Goal: Transaction & Acquisition: Book appointment/travel/reservation

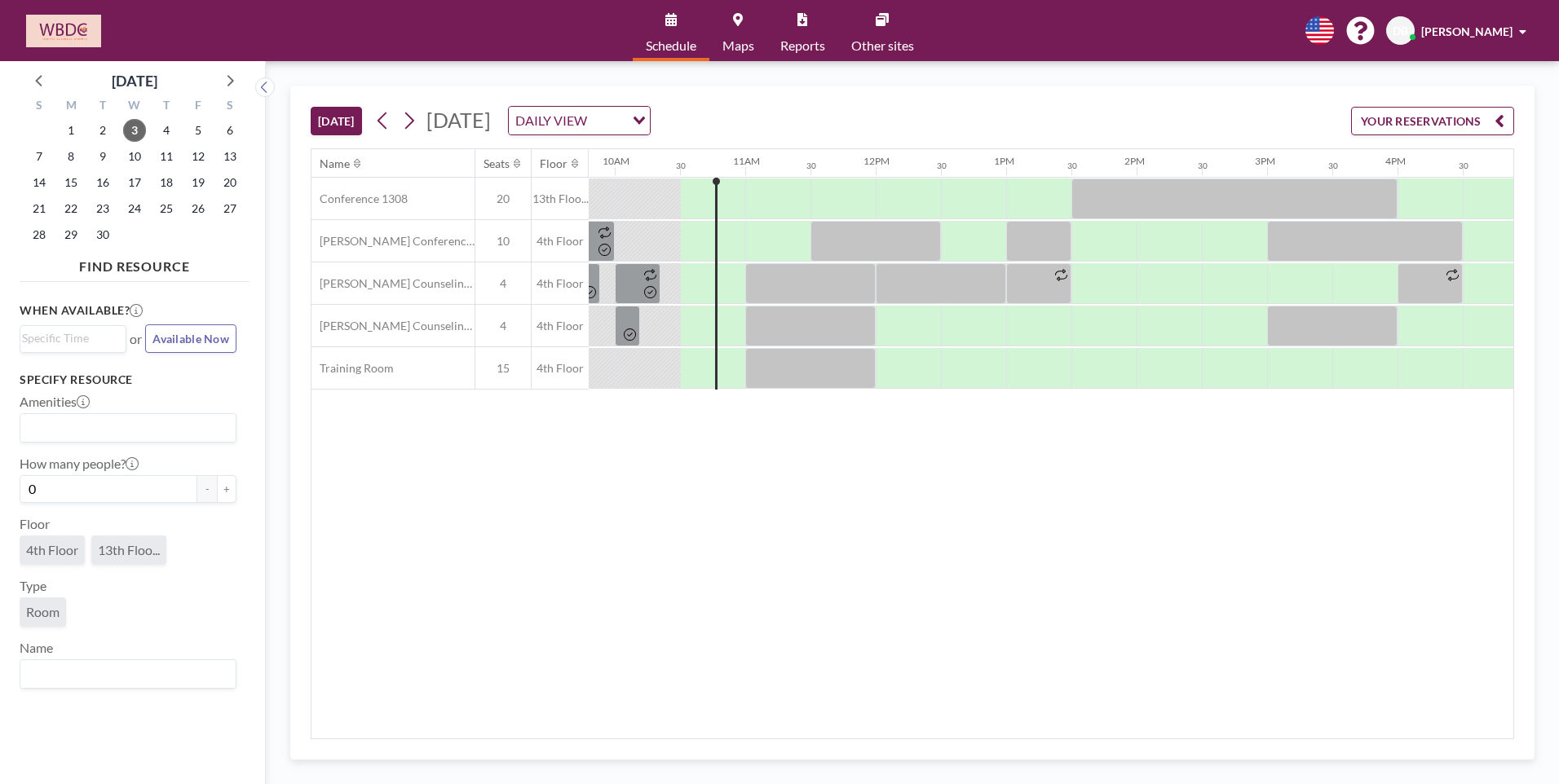
scroll to position [0, 1305]
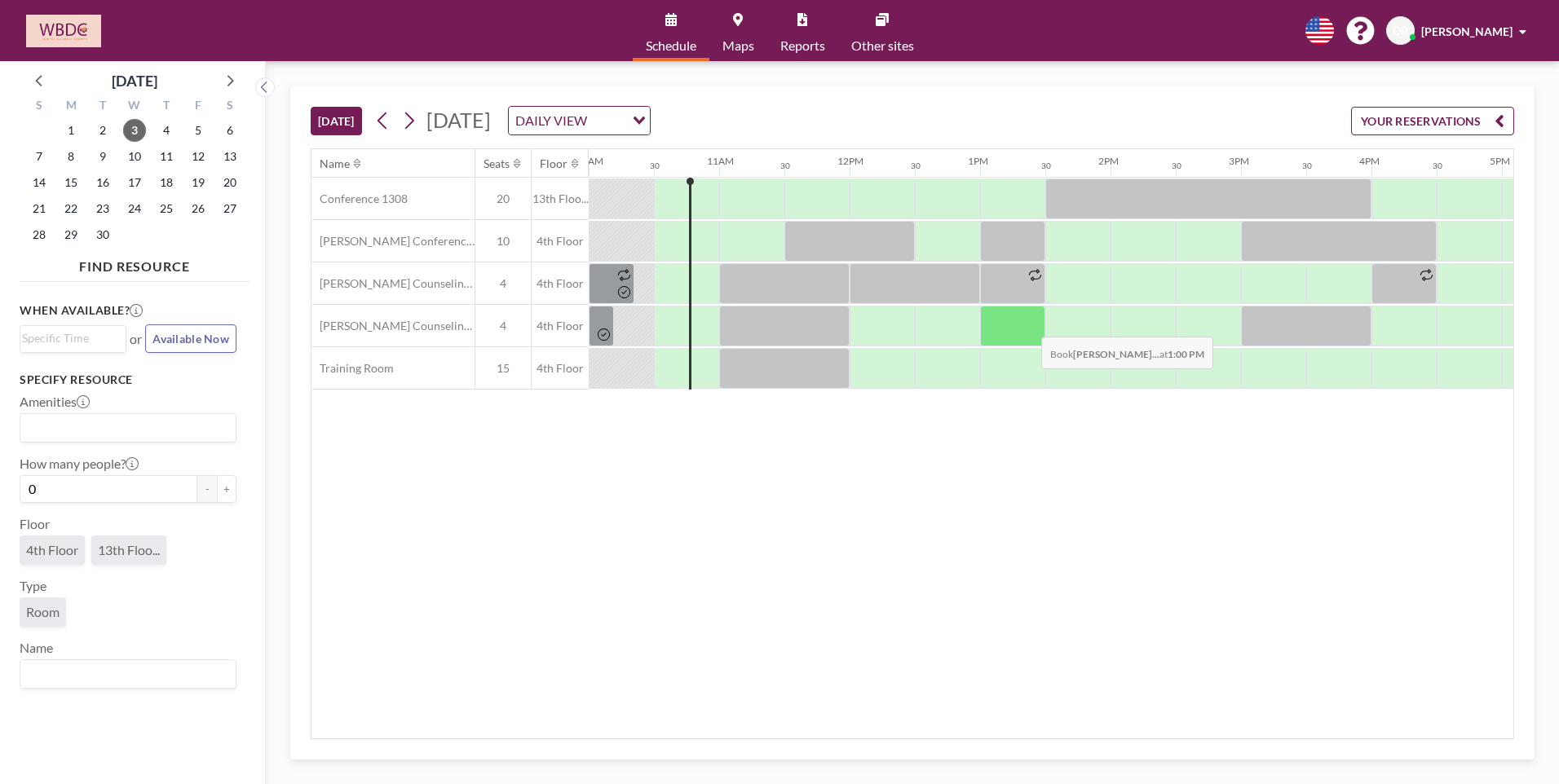
click at [1029, 325] on div at bounding box center [1013, 326] width 66 height 41
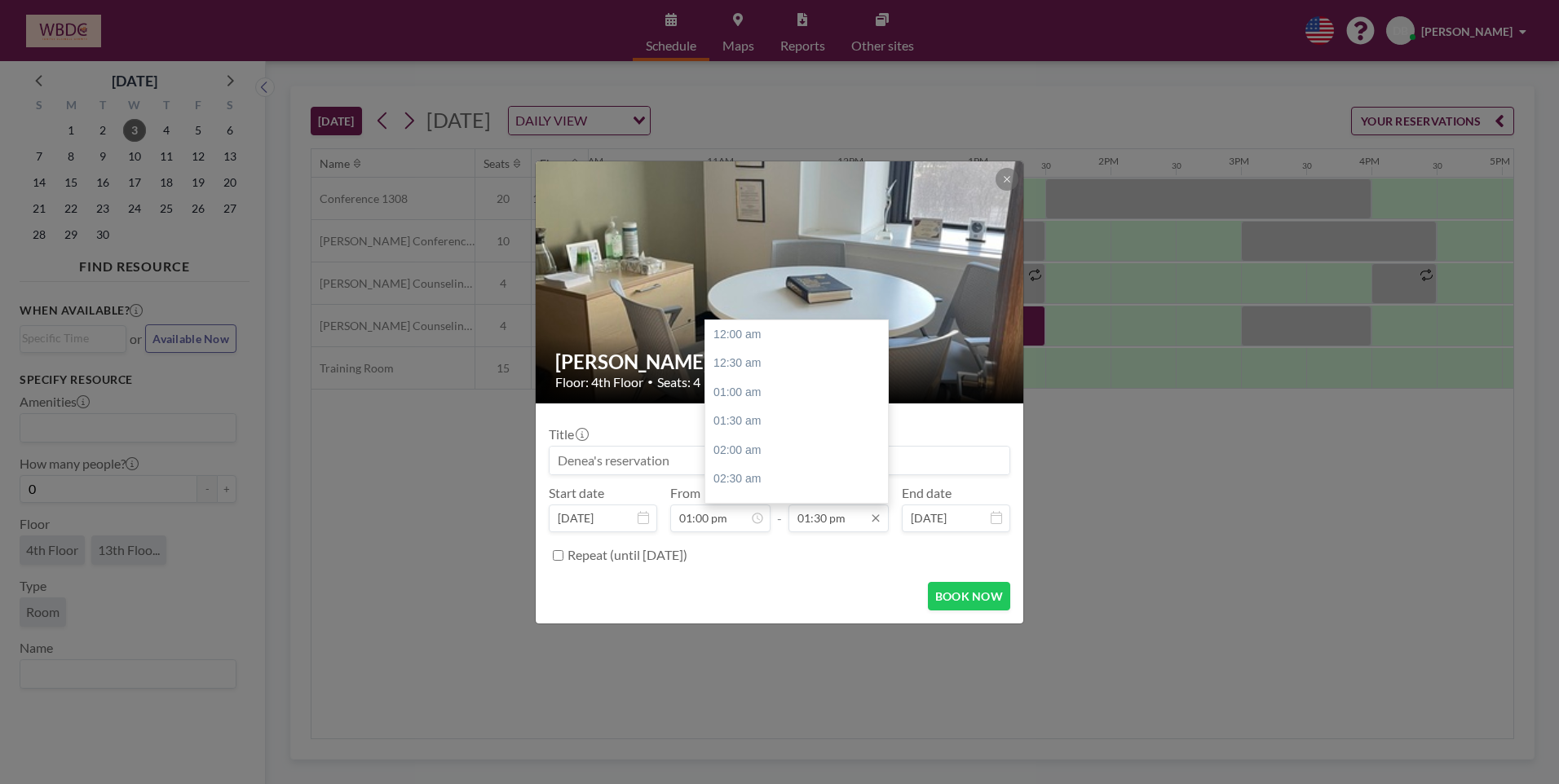
scroll to position [783, 0]
click at [787, 370] on div "02:00 pm" at bounding box center [801, 363] width 191 height 29
type input "02:00 pm"
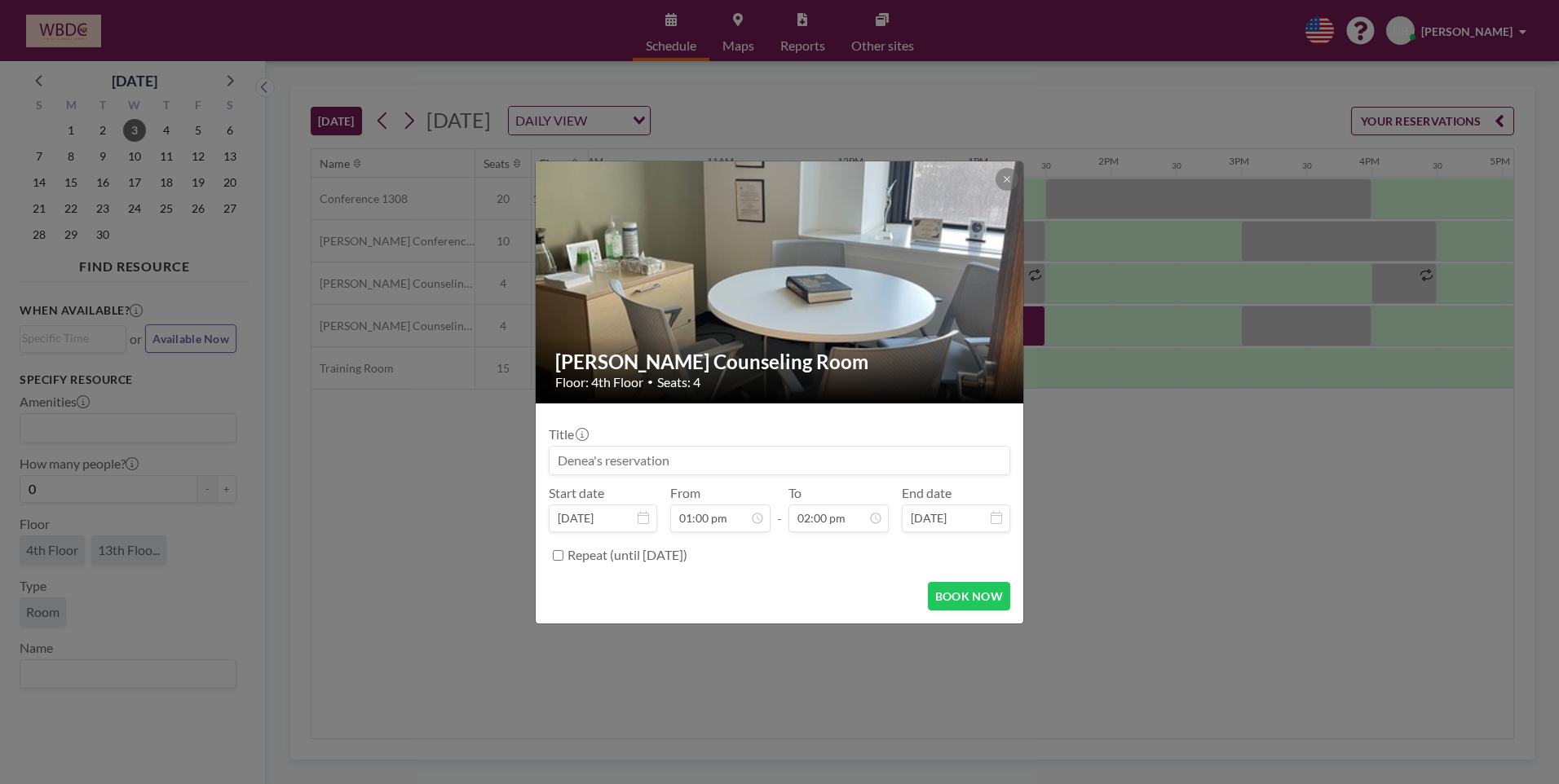
click at [716, 458] on input at bounding box center [780, 460] width 460 height 27
click at [992, 583] on button "BOOK NOW" at bounding box center [969, 596] width 82 height 28
type input "Client appointment"
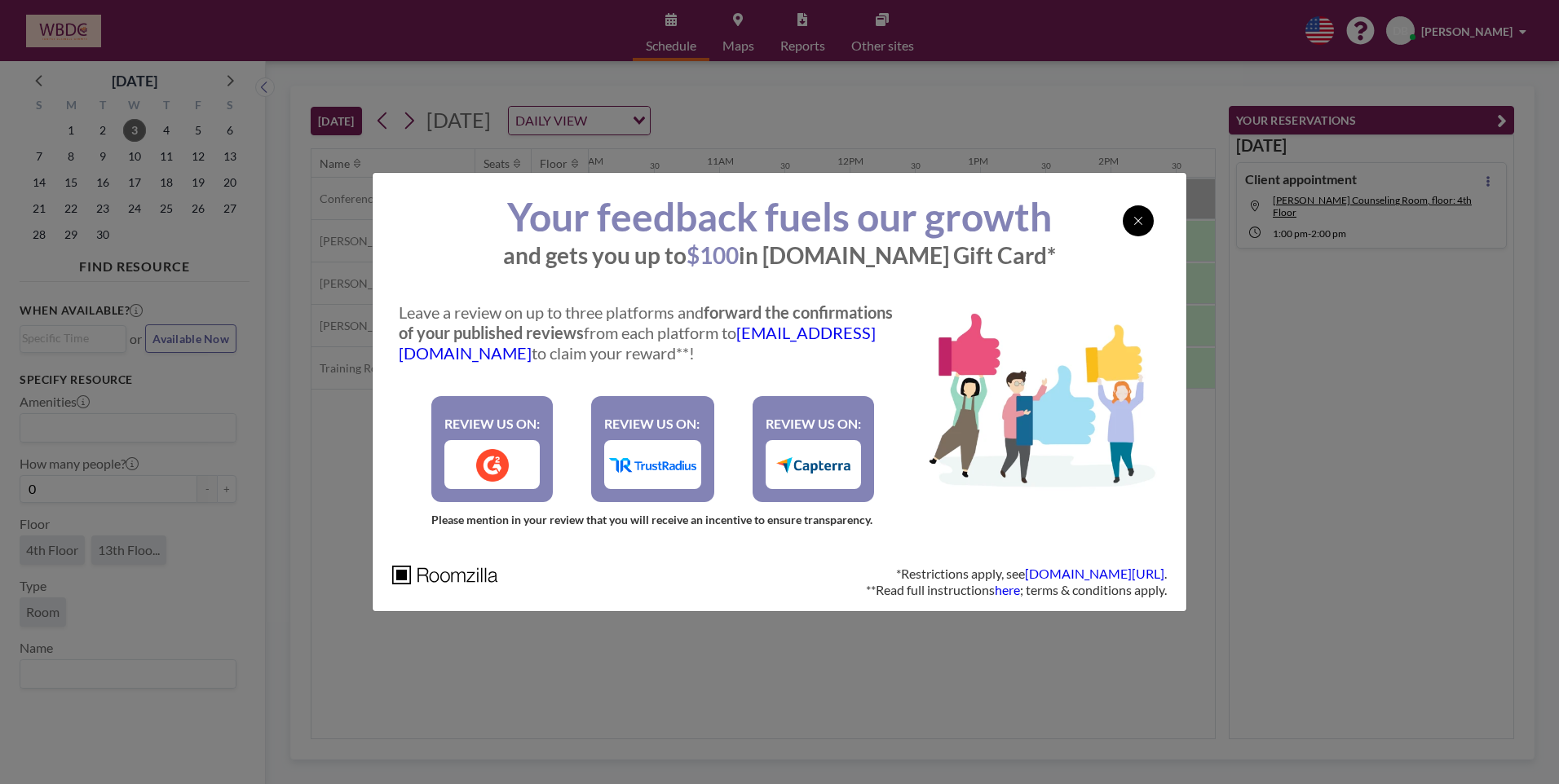
click at [1136, 221] on icon at bounding box center [1138, 220] width 10 height 13
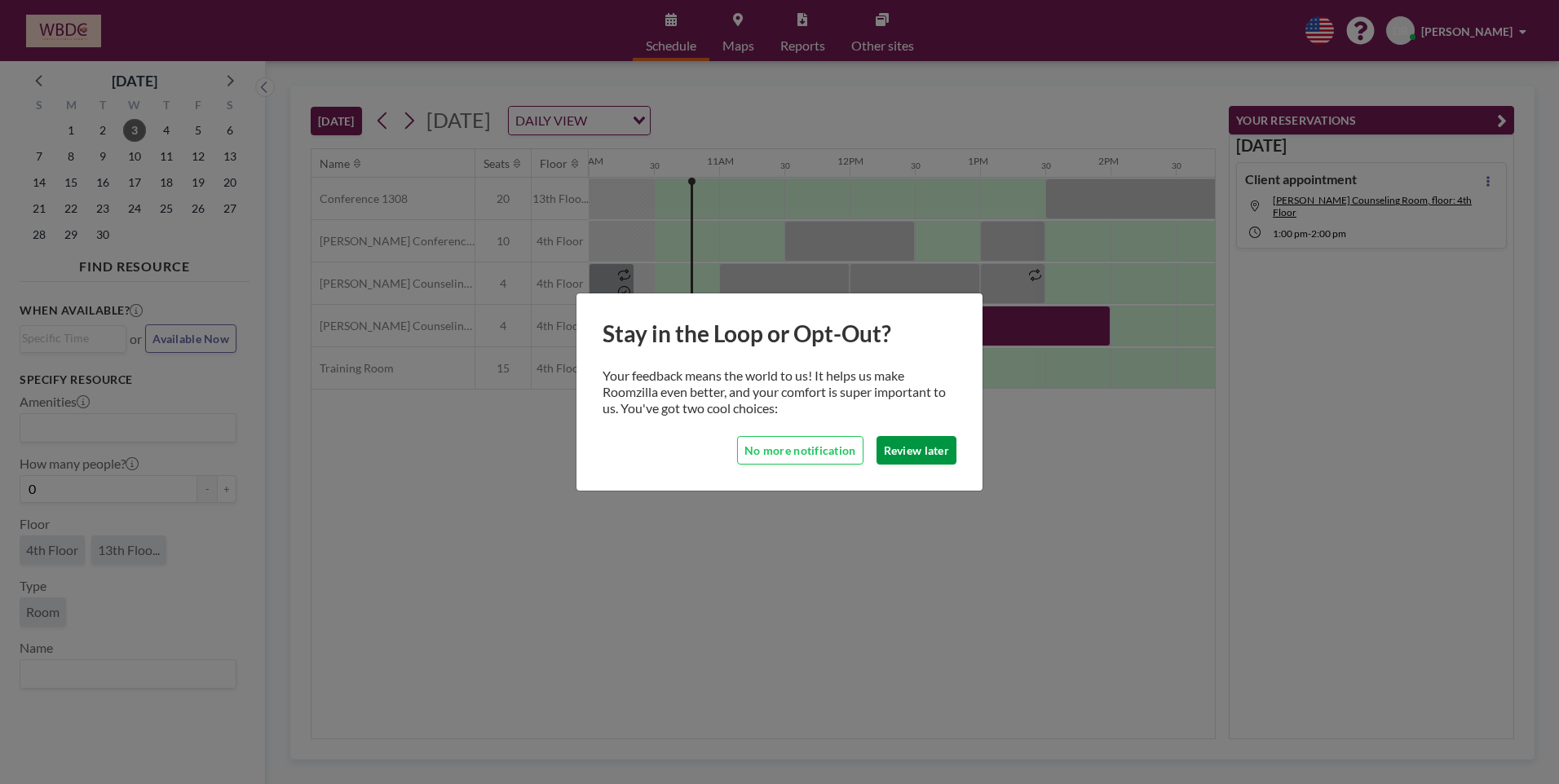
click at [919, 456] on button "Review later" at bounding box center [916, 450] width 80 height 28
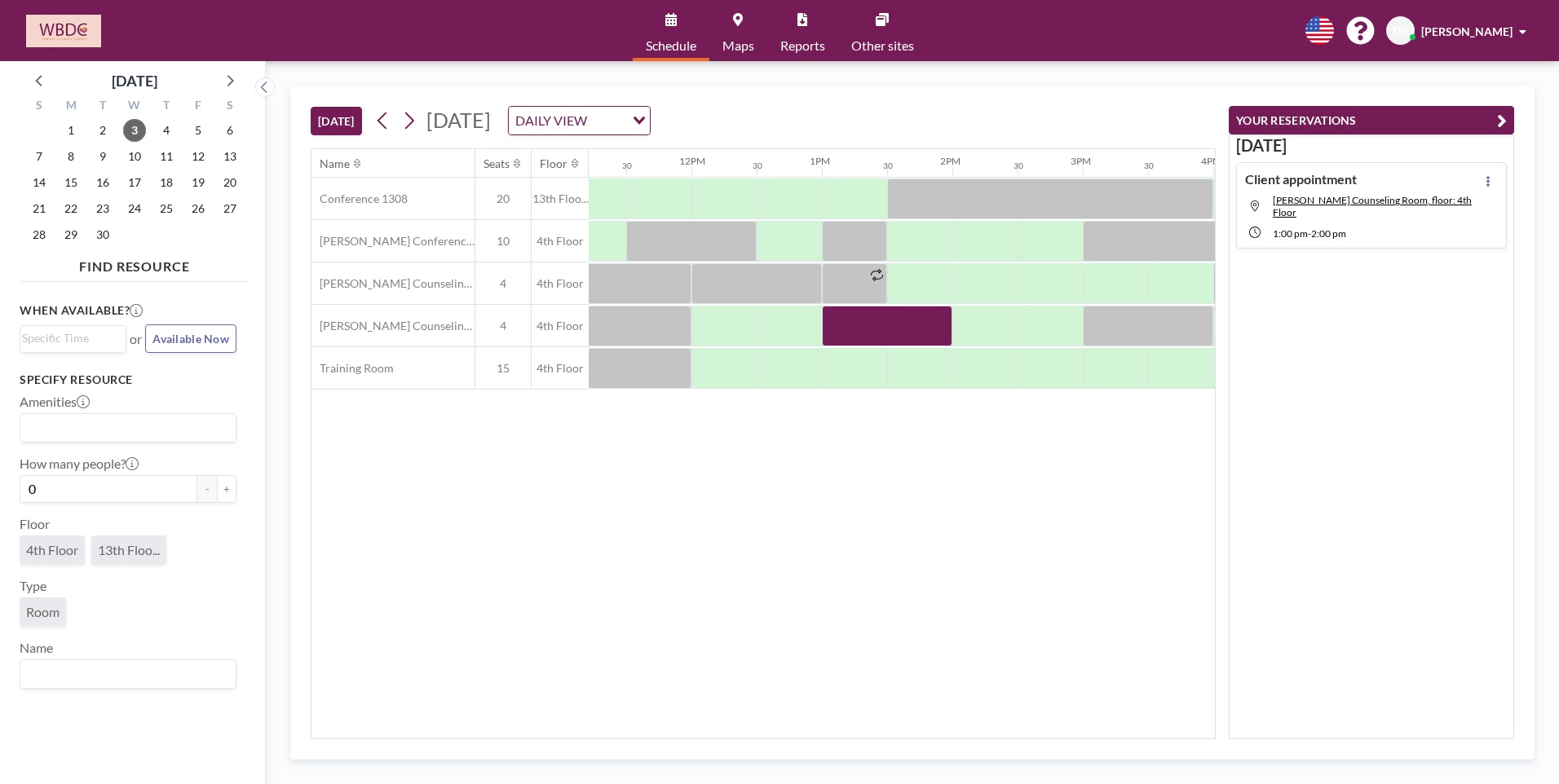
scroll to position [0, 1492]
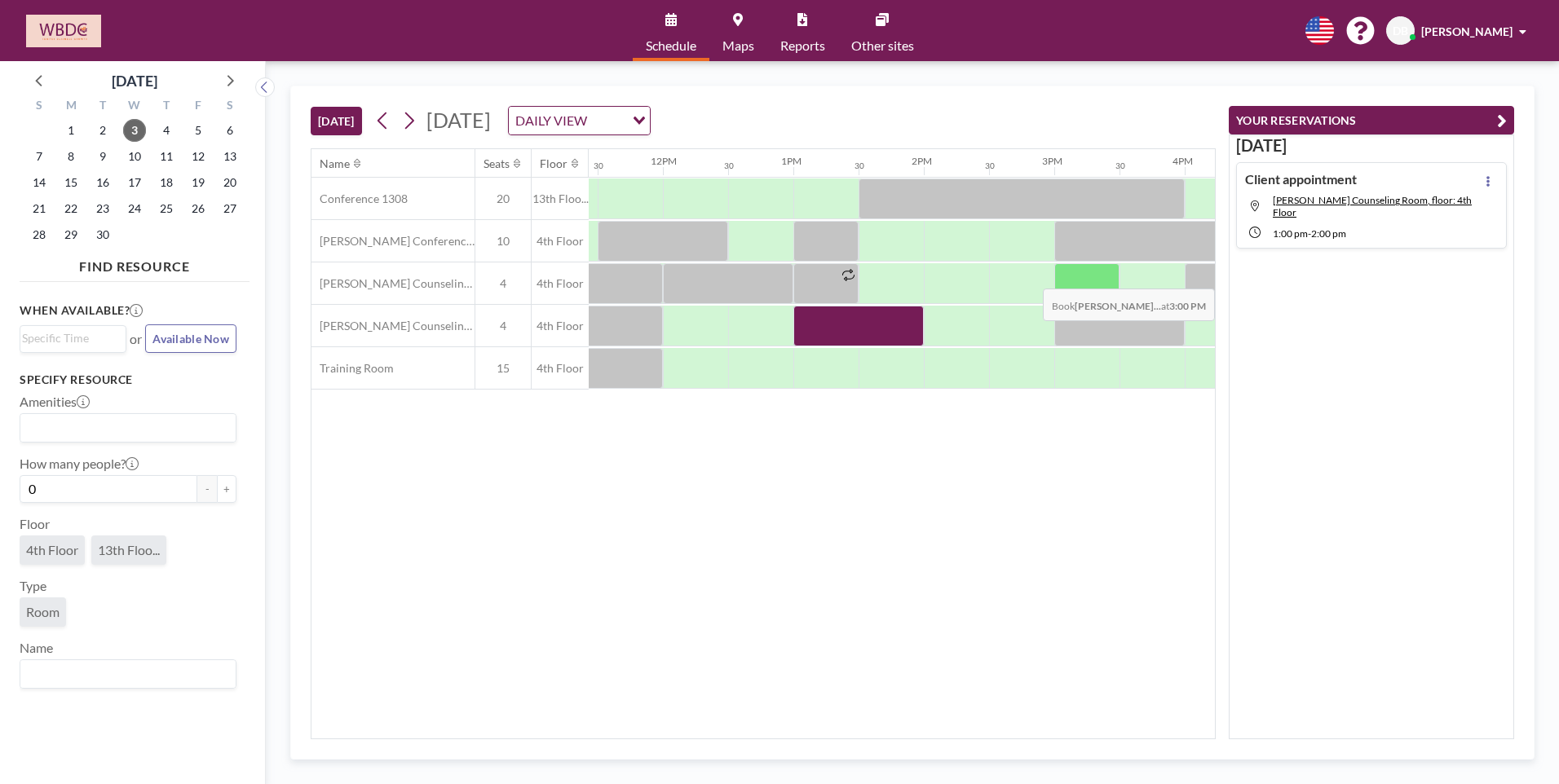
click at [1080, 276] on div at bounding box center [1087, 284] width 66 height 41
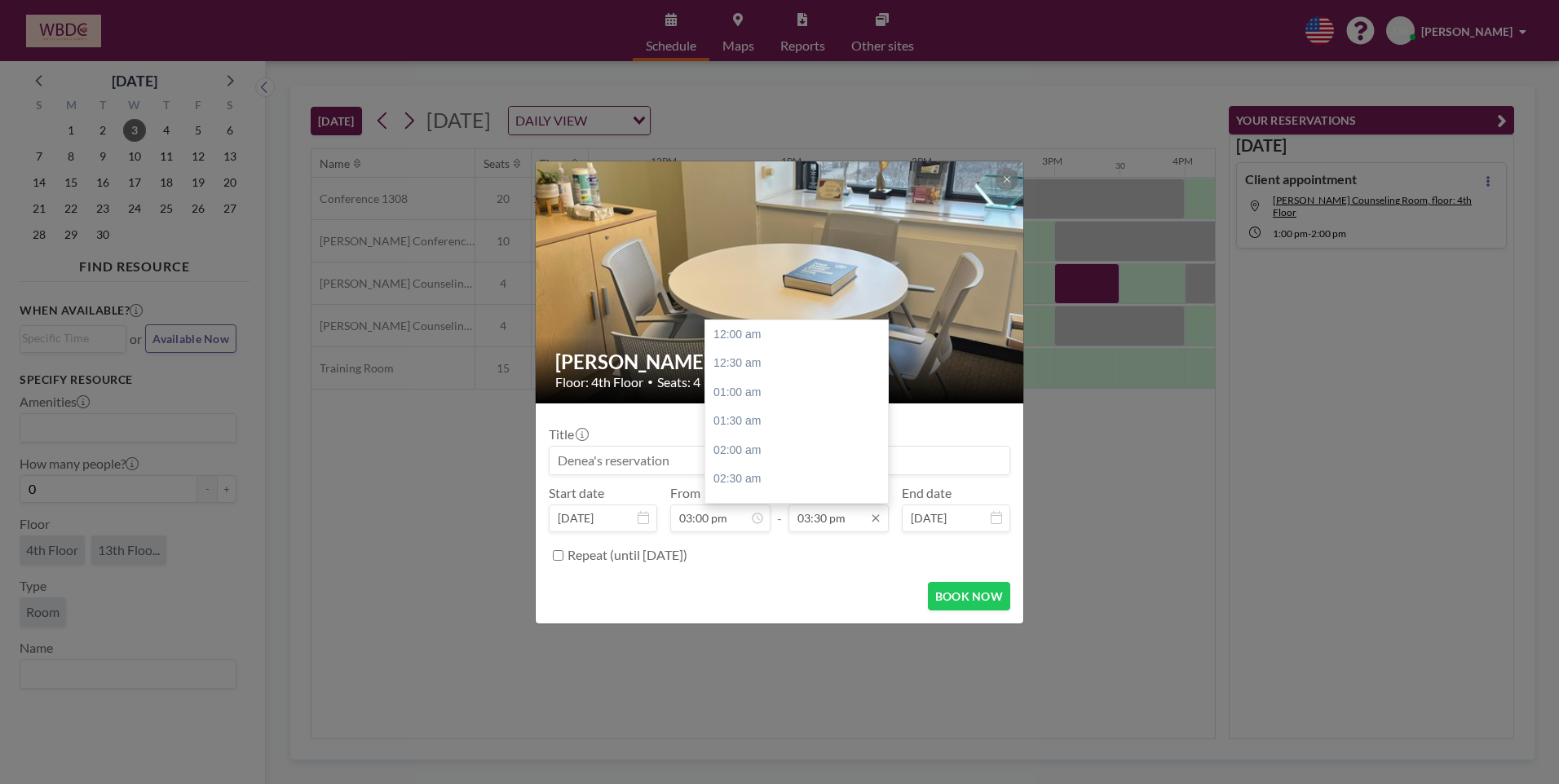
scroll to position [899, 0]
click at [791, 364] on div "04:00 pm" at bounding box center [801, 364] width 191 height 29
type input "04:00 pm"
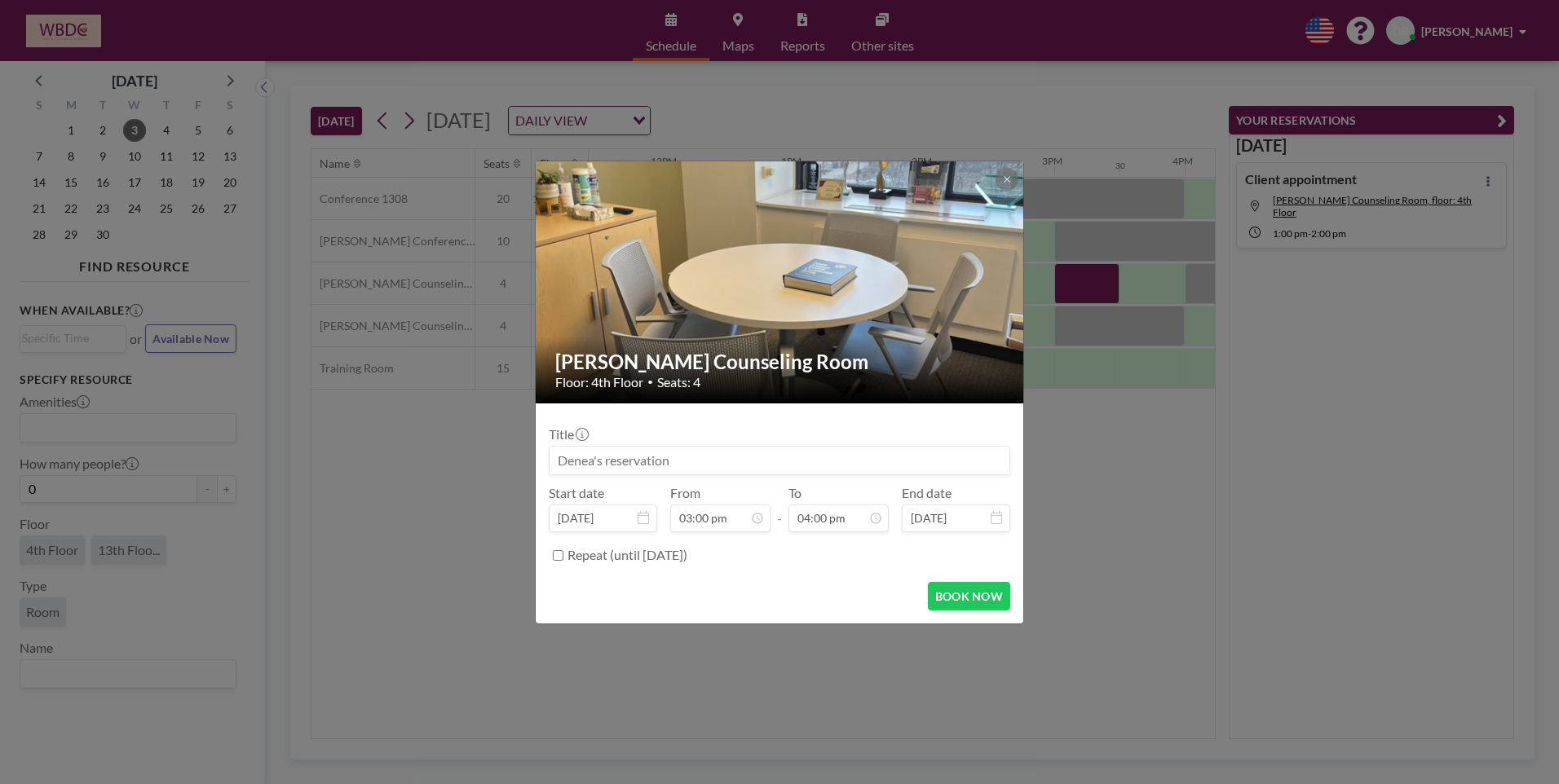
click at [678, 465] on input at bounding box center [780, 460] width 460 height 27
type input "c"
click at [974, 596] on button "BOOK NOW" at bounding box center [969, 596] width 82 height 28
type input "Client appointment"
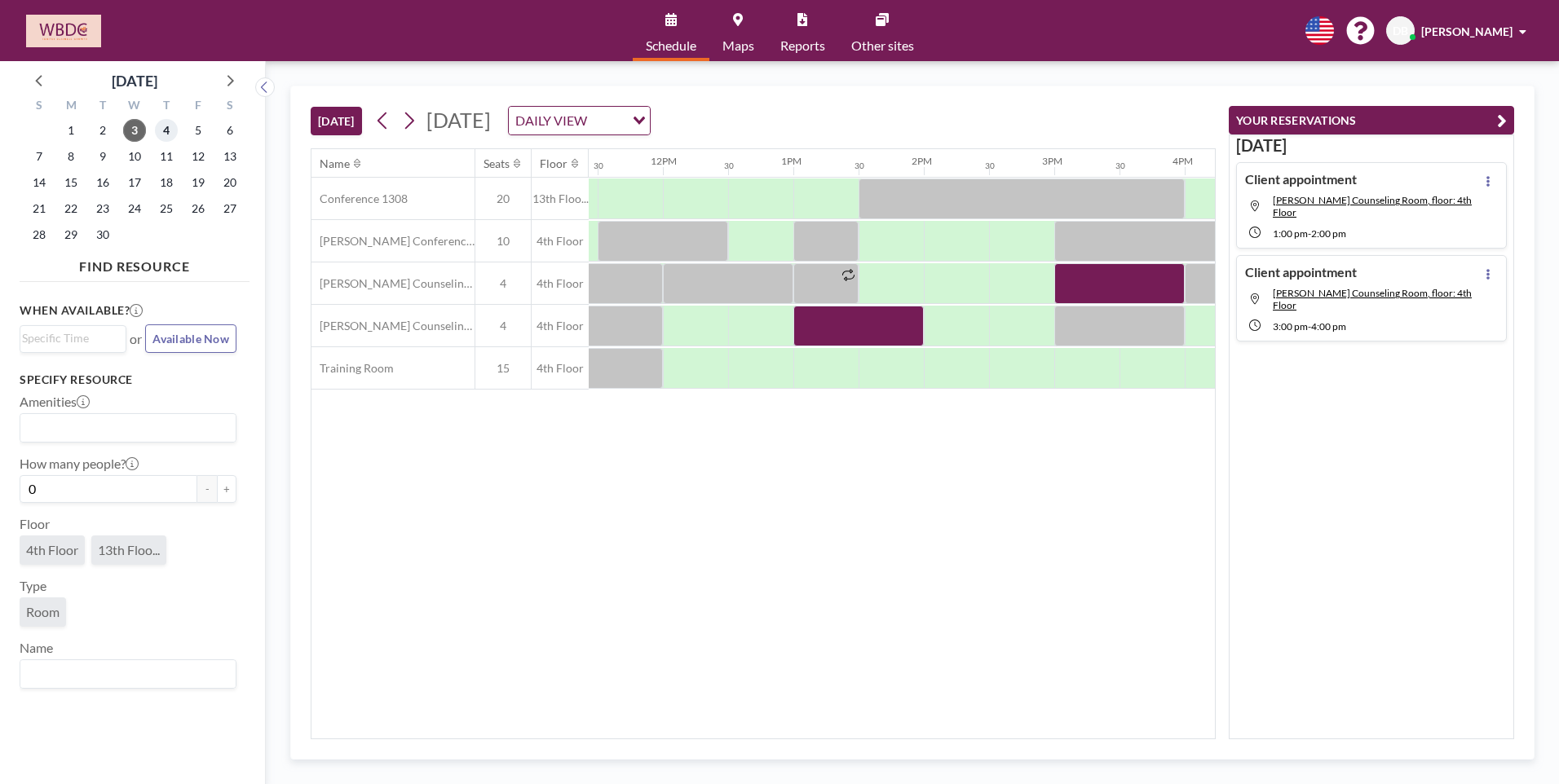
click at [161, 135] on span "4" at bounding box center [166, 130] width 23 height 23
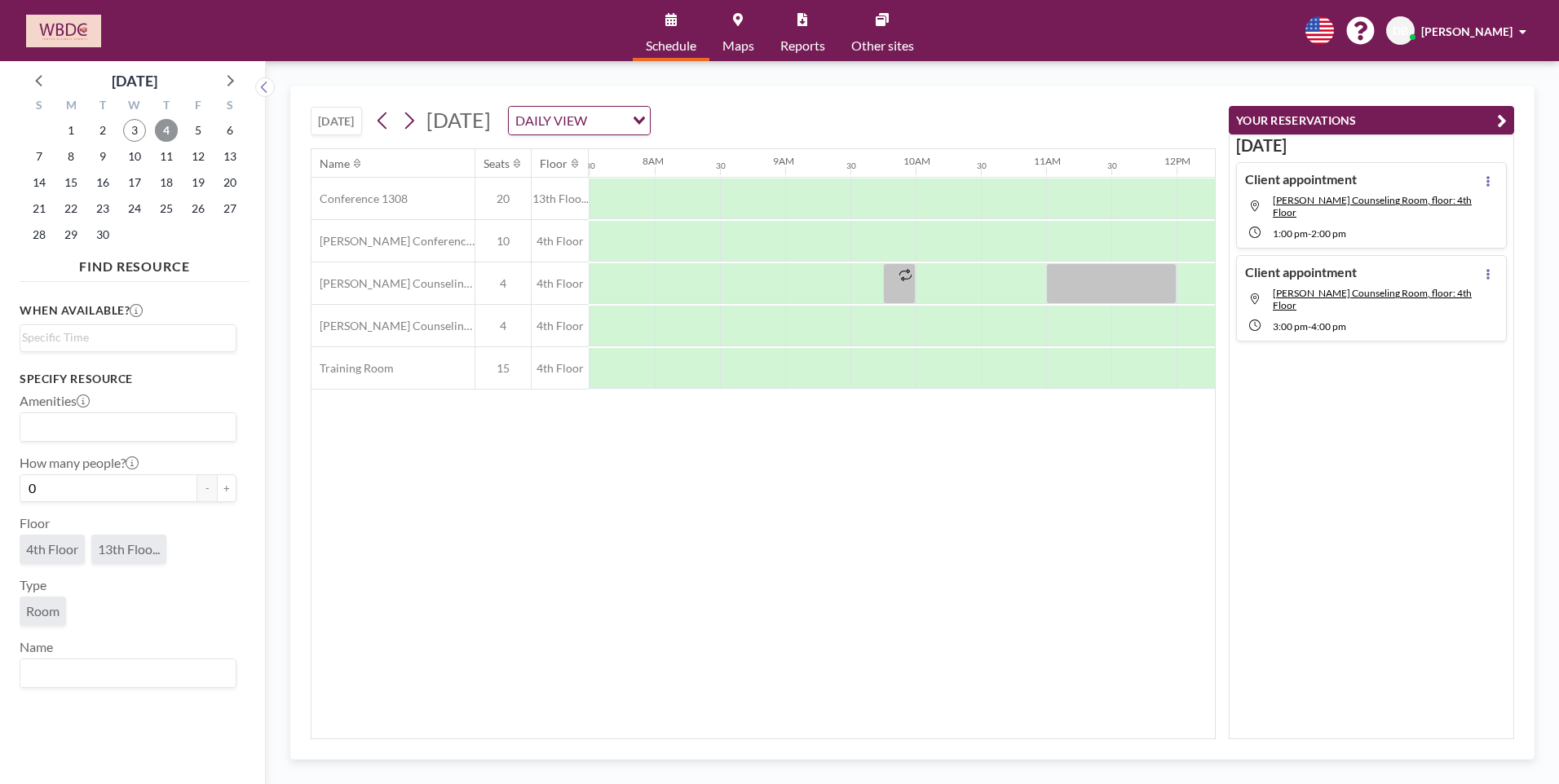
scroll to position [0, 978]
click at [939, 319] on div at bounding box center [947, 326] width 66 height 41
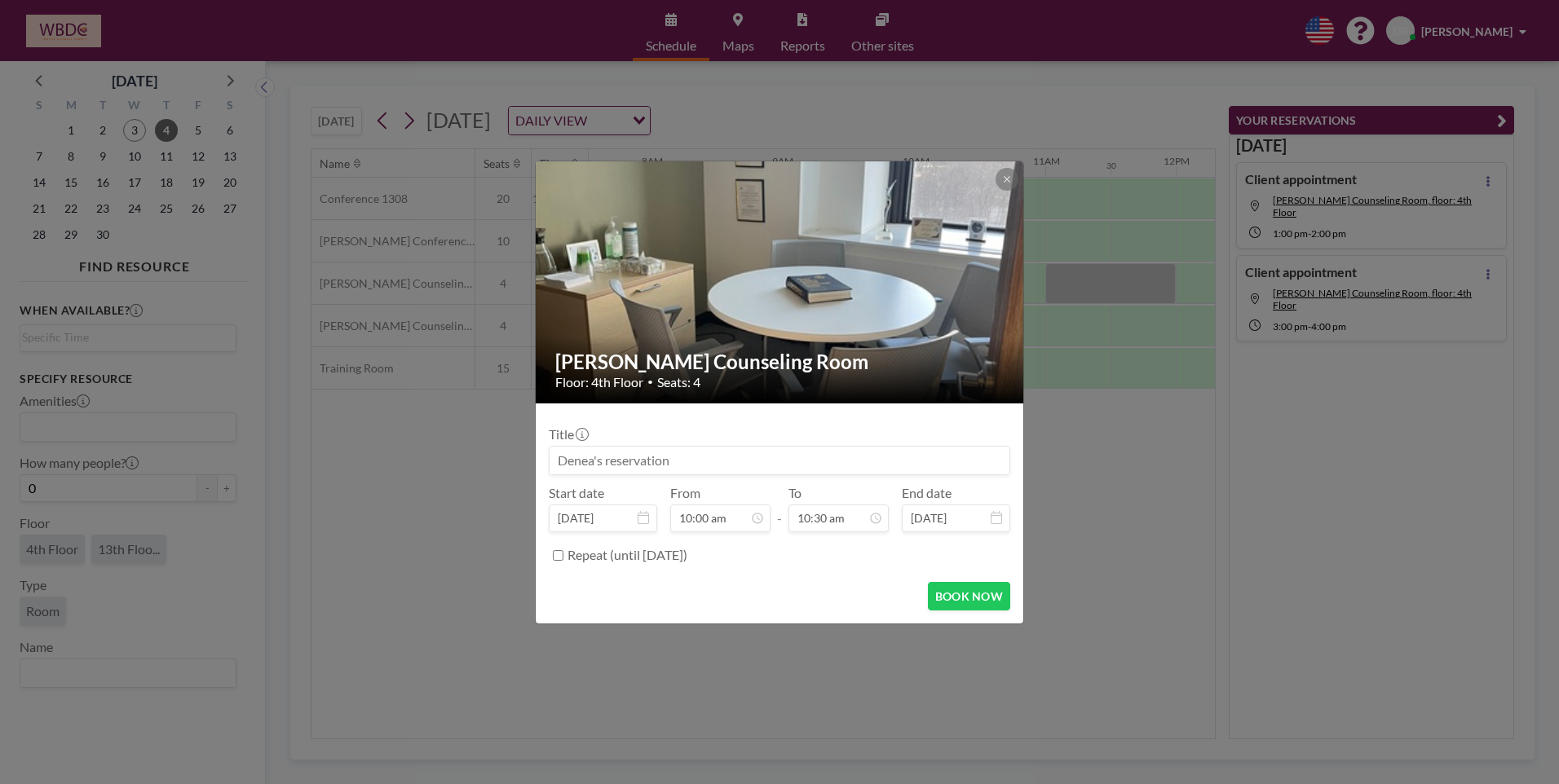
scroll to position [609, 0]
click at [684, 451] on input at bounding box center [780, 460] width 460 height 27
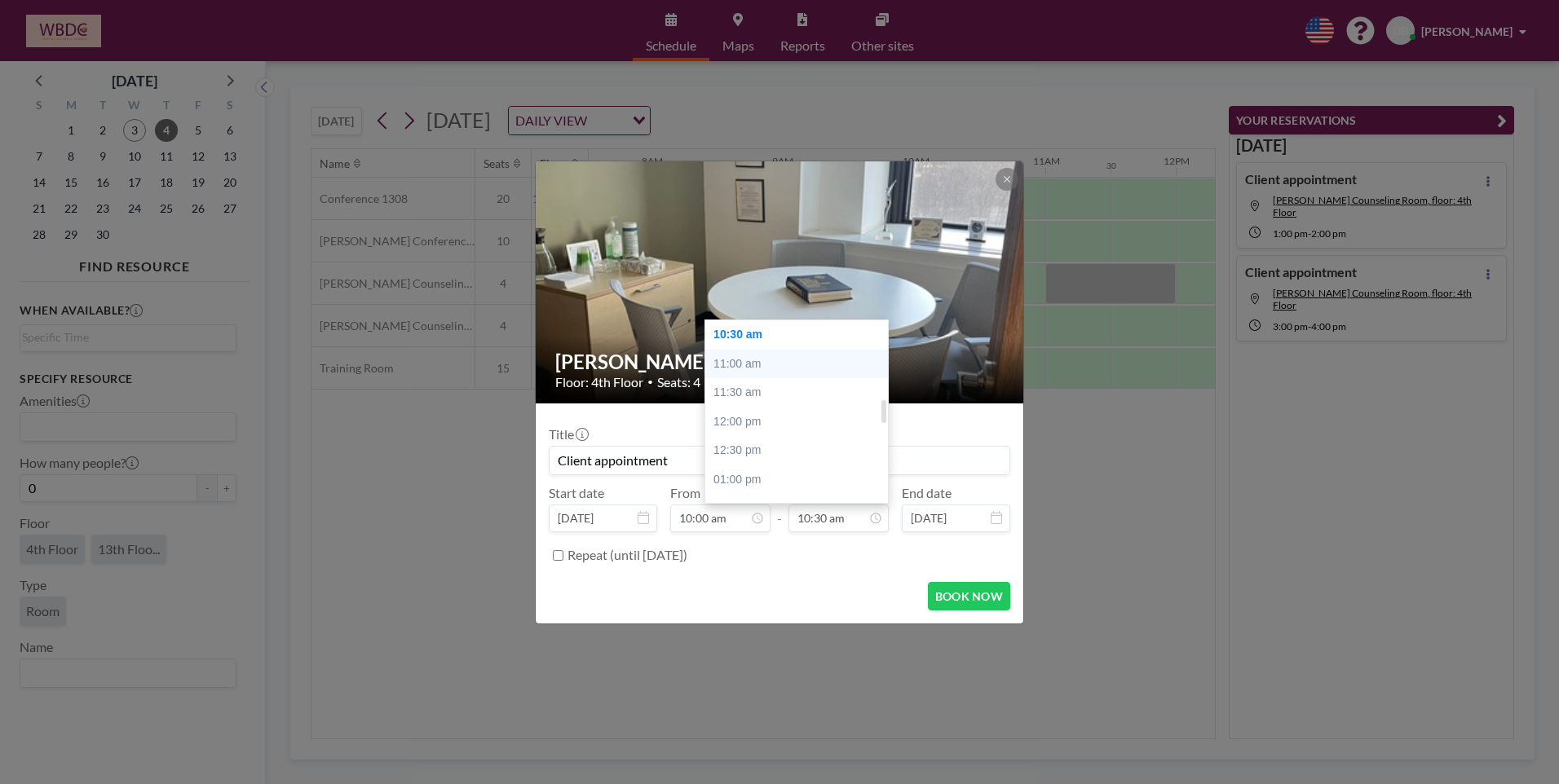
click at [739, 367] on div "11:00 am" at bounding box center [801, 364] width 191 height 29
type input "Client appointment"
type input "11:00 am"
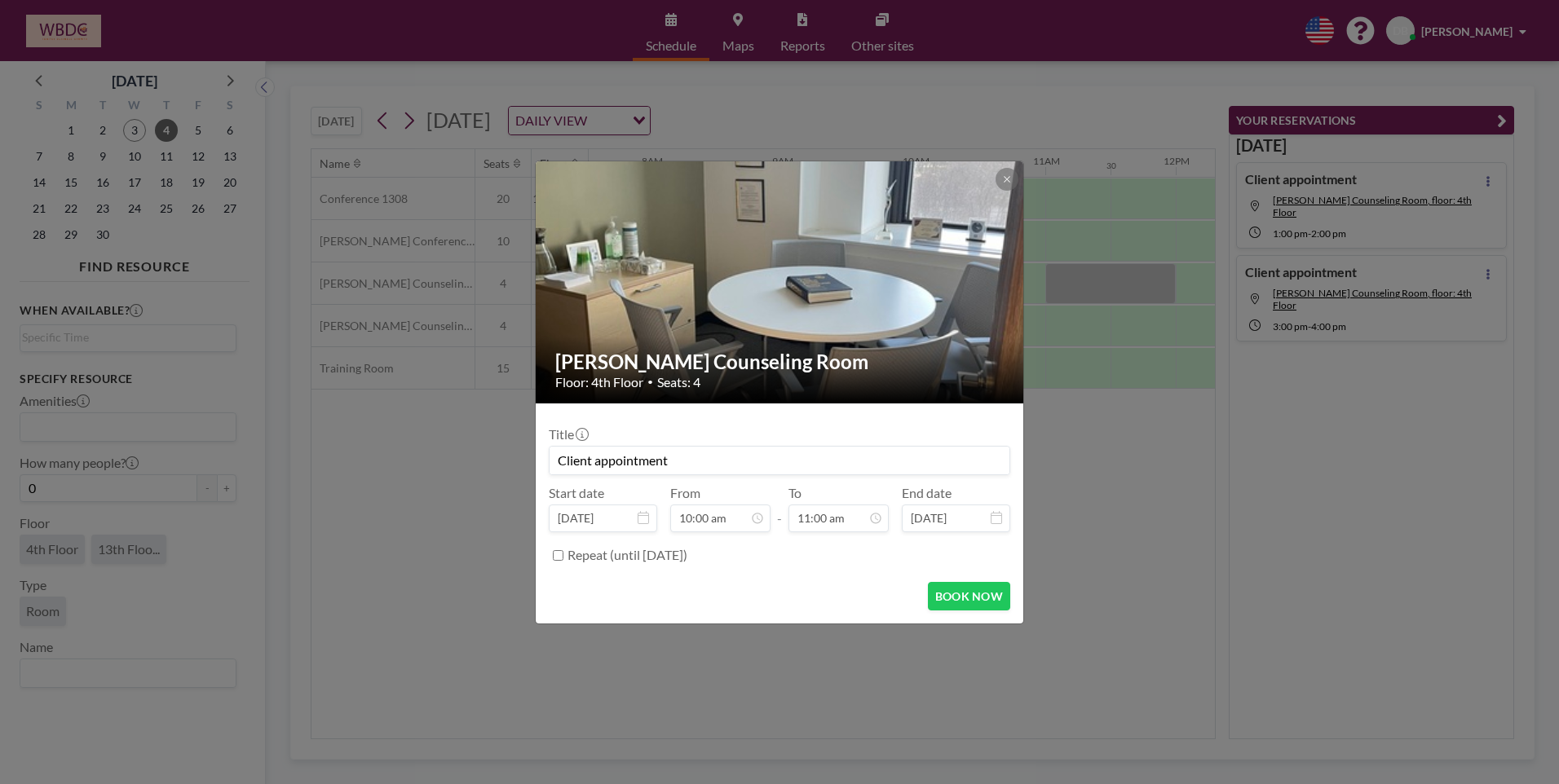
scroll to position [638, 0]
click at [964, 602] on button "BOOK NOW" at bounding box center [969, 596] width 82 height 28
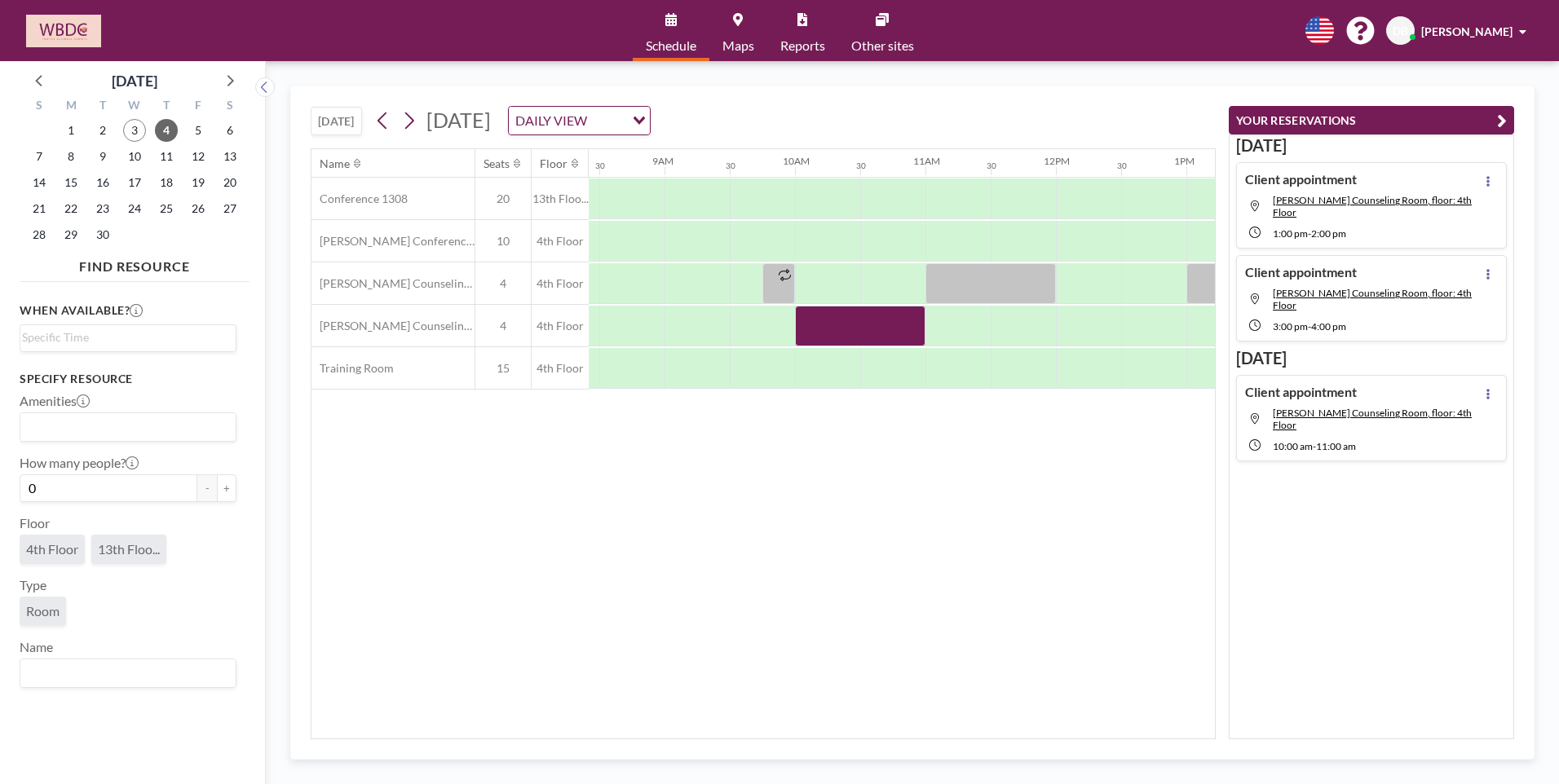
scroll to position [0, 1111]
